Goal: Transaction & Acquisition: Purchase product/service

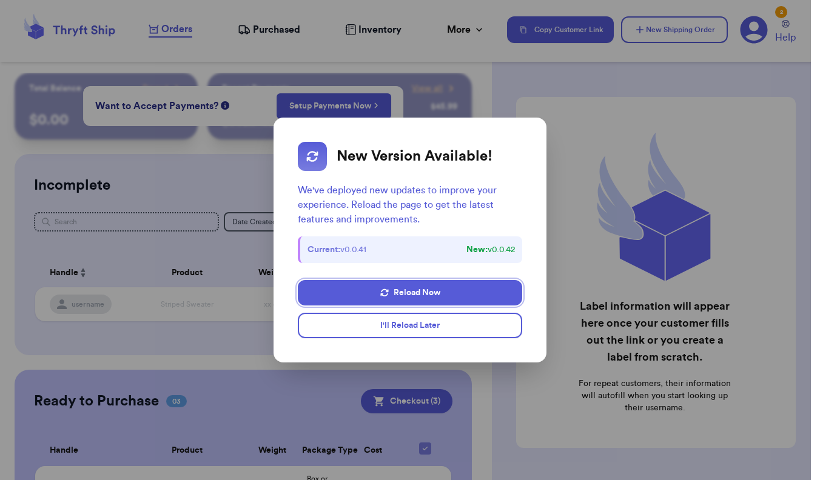
scroll to position [53, 0]
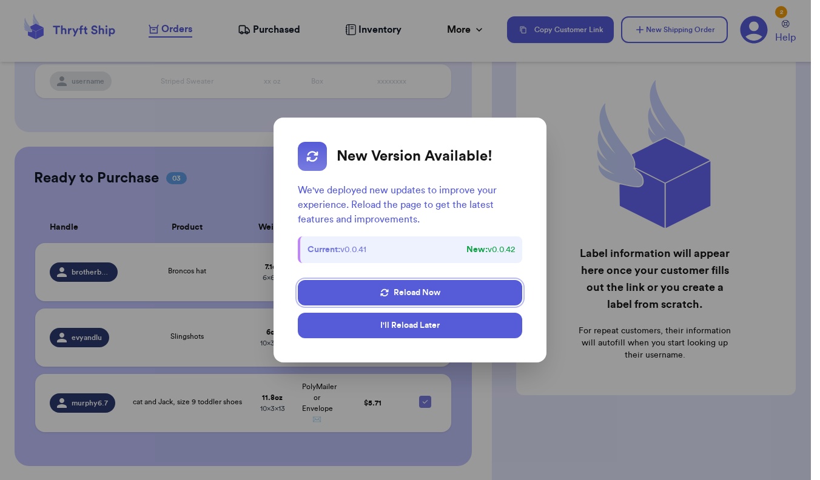
click at [459, 327] on button "I'll Reload Later" at bounding box center [410, 325] width 225 height 25
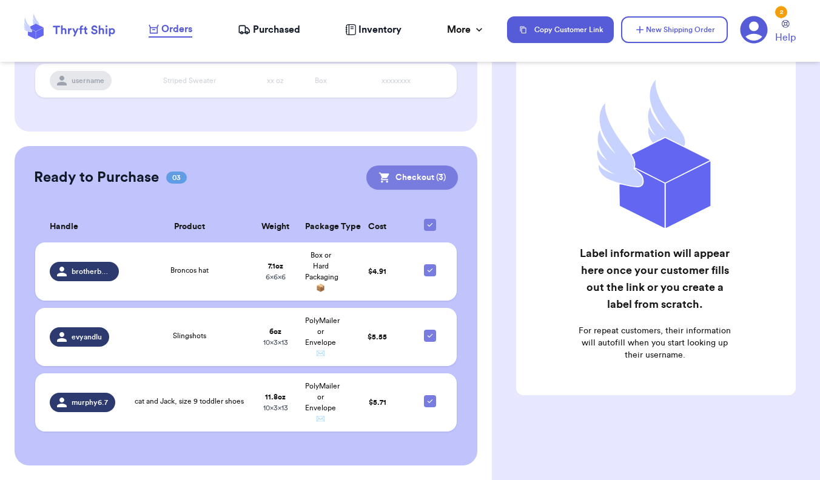
scroll to position [223, 0]
click at [433, 179] on button "Checkout ( 3 )" at bounding box center [412, 178] width 92 height 24
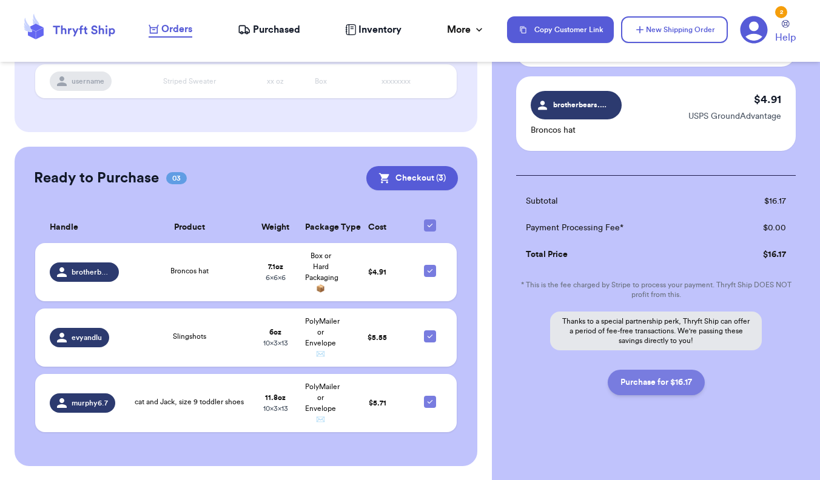
scroll to position [243, 0]
click at [692, 385] on button "Purchase for $16.17" at bounding box center [656, 382] width 97 height 25
checkbox input "false"
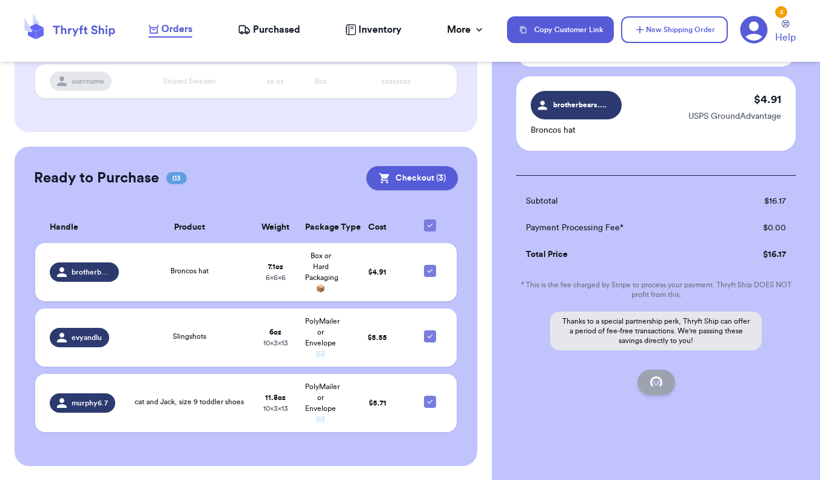
checkbox input "false"
checkbox input "true"
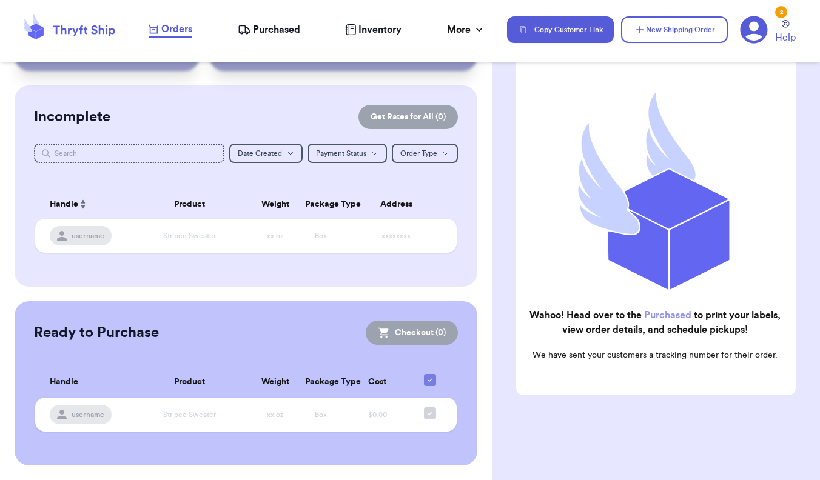
scroll to position [68, 0]
click at [269, 33] on span "Purchased" at bounding box center [276, 29] width 47 height 15
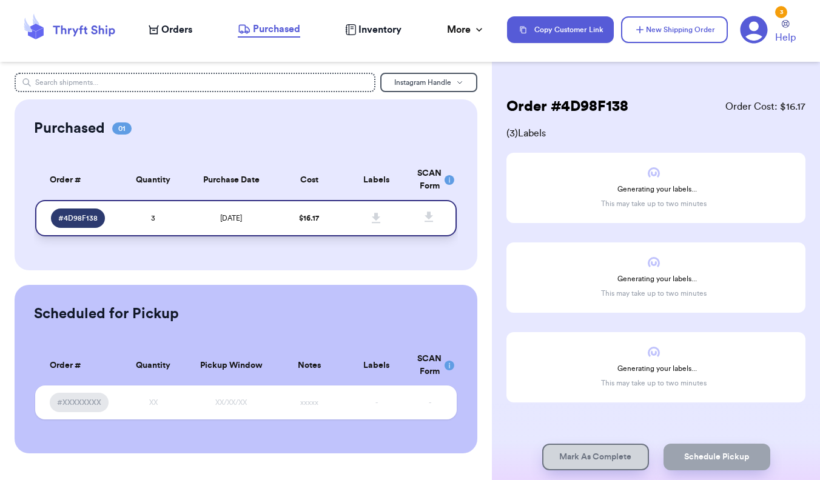
click at [310, 222] on span "$ 16.17" at bounding box center [309, 218] width 20 height 7
click at [378, 223] on icon at bounding box center [376, 218] width 8 height 10
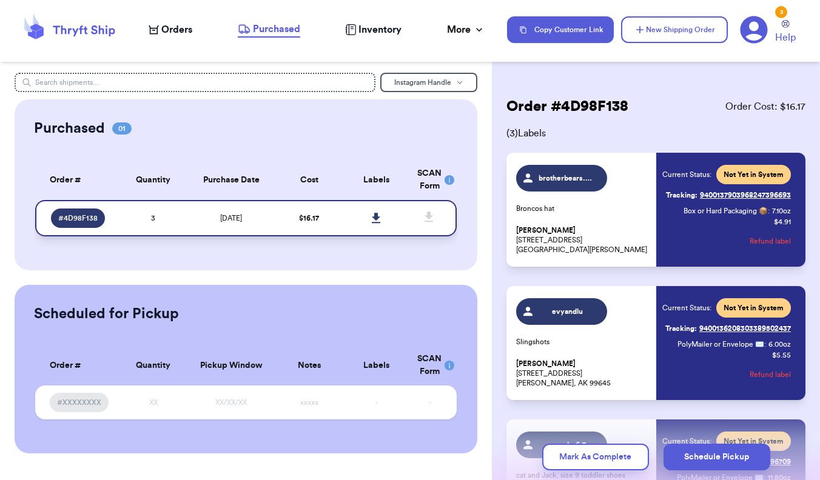
click at [375, 223] on icon at bounding box center [376, 218] width 8 height 10
